Goal: Task Accomplishment & Management: Manage account settings

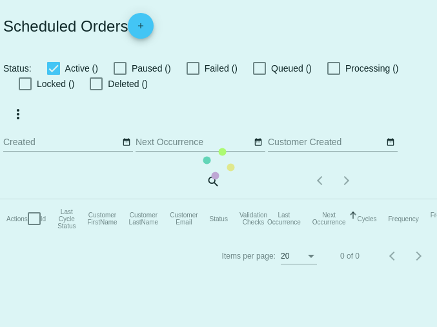
checkbox input "true"
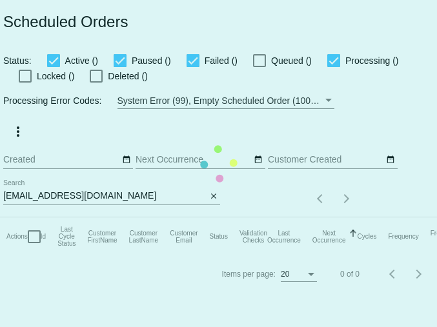
click at [139, 218] on mat-table "Actions Id Last Cycle Status Customer FirstName Customer LastName Customer Emai…" at bounding box center [281, 237] width 562 height 39
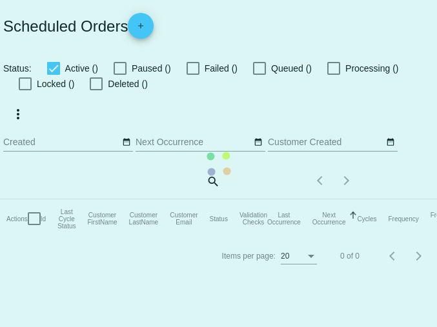
checkbox input "true"
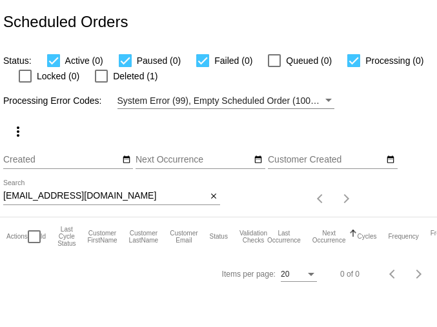
click at [123, 201] on input "[EMAIL_ADDRESS][DOMAIN_NAME]" at bounding box center [104, 196] width 203 height 10
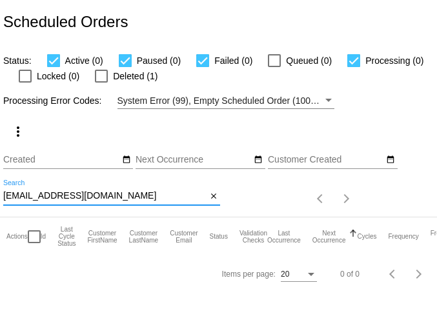
click at [123, 201] on input "[EMAIL_ADDRESS][DOMAIN_NAME]" at bounding box center [104, 196] width 203 height 10
paste input "[EMAIL_ADDRESS][DOMAIN_NAME]"
type input "[EMAIL_ADDRESS][DOMAIN_NAME]"
click at [218, 198] on button "close" at bounding box center [214, 197] width 14 height 14
